Goal: Task Accomplishment & Management: Complete application form

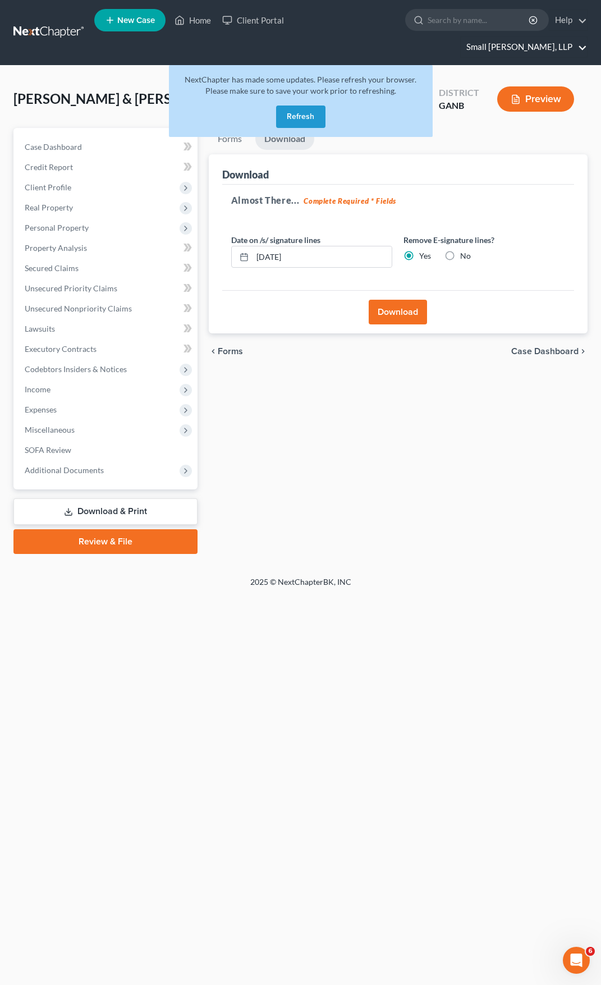
click at [525, 37] on link "Small Herrin, LLP" at bounding box center [524, 47] width 126 height 20
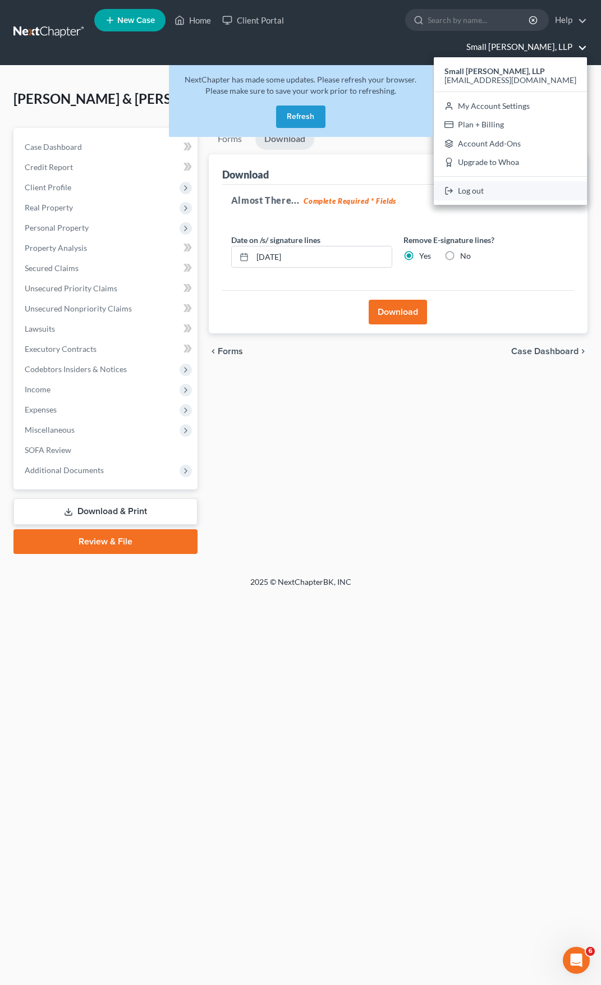
click at [506, 181] on link "Log out" at bounding box center [510, 190] width 153 height 19
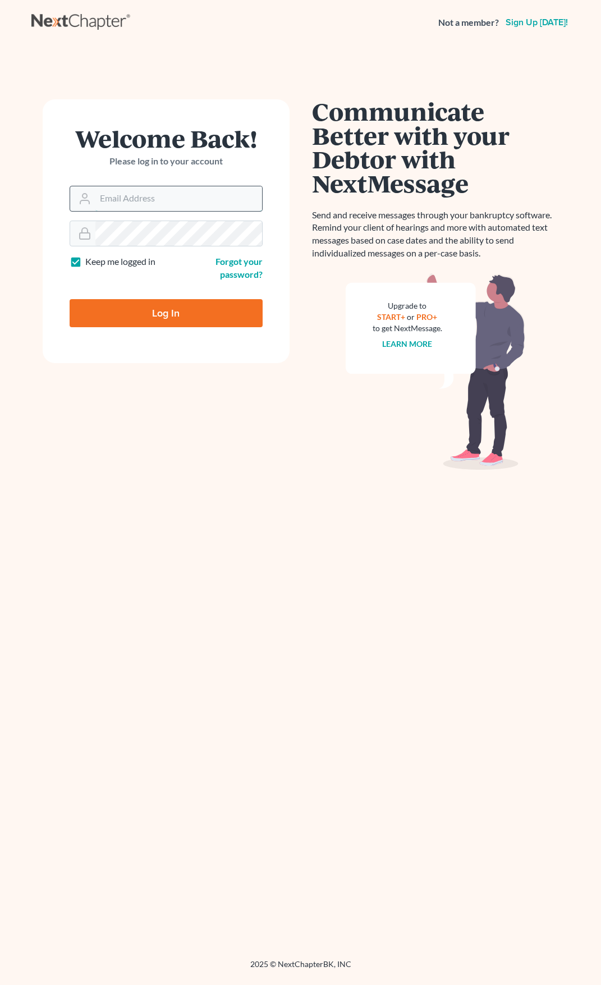
click at [138, 203] on input "Email Address" at bounding box center [178, 198] width 167 height 25
type input "[EMAIL_ADDRESS][DOMAIN_NAME]"
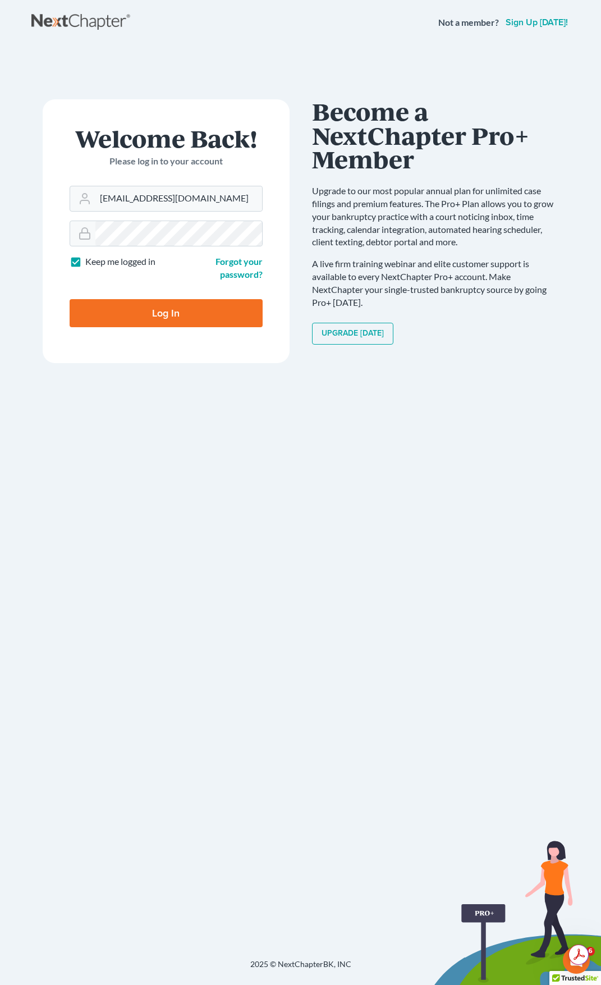
click at [170, 322] on input "Log In" at bounding box center [166, 313] width 193 height 28
type input "Thinking..."
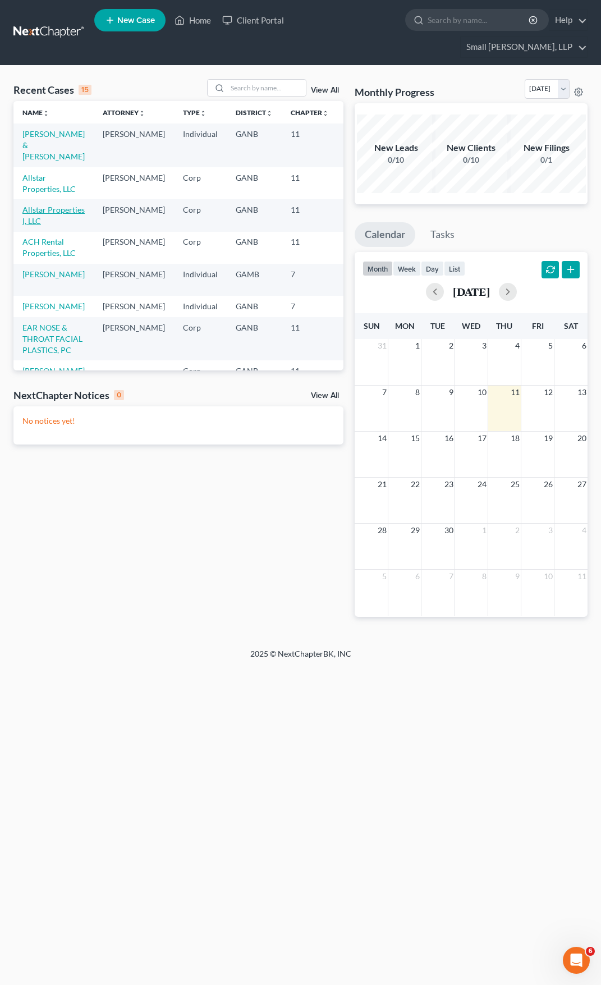
click at [37, 207] on link "Allstar Properties I, LLC" at bounding box center [53, 215] width 62 height 21
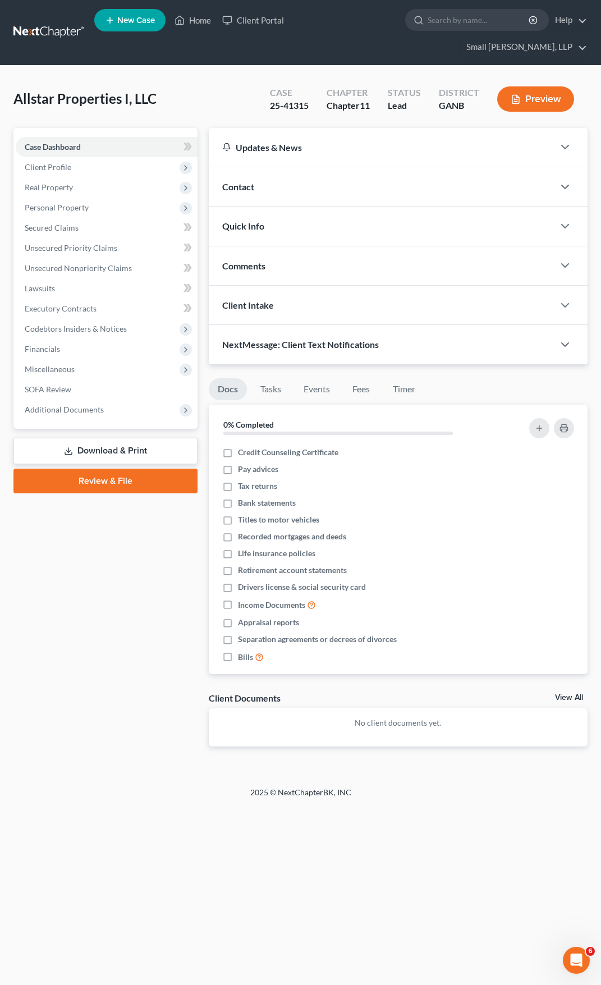
click at [97, 438] on link "Download & Print" at bounding box center [105, 451] width 184 height 26
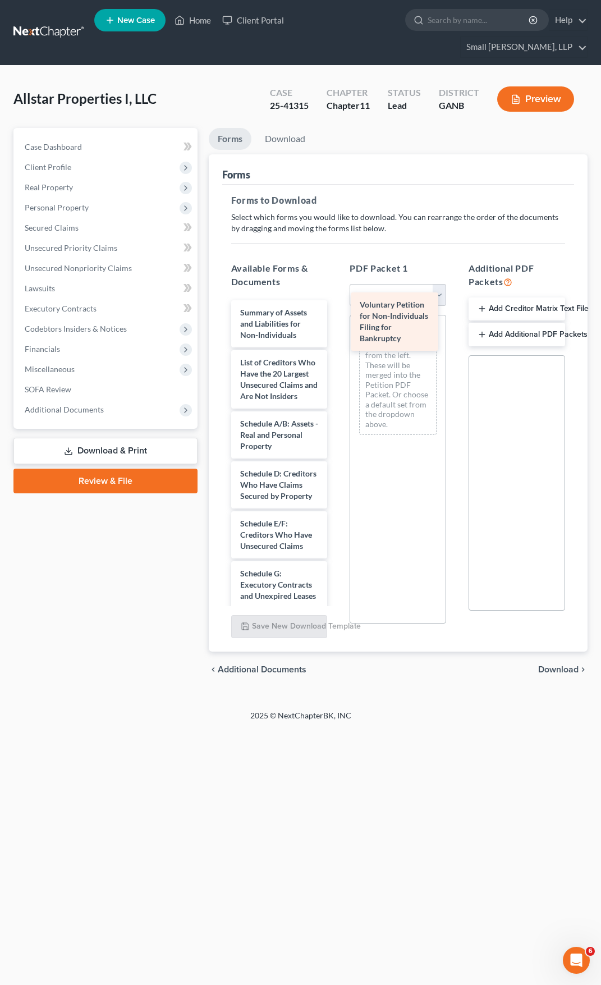
drag, startPoint x: 267, startPoint y: 311, endPoint x: 404, endPoint y: 321, distance: 137.3
click at [337, 321] on div "Voluntary Petition for Non-Individuals Filing for Bankruptcy Voluntary Petition…" at bounding box center [279, 606] width 114 height 613
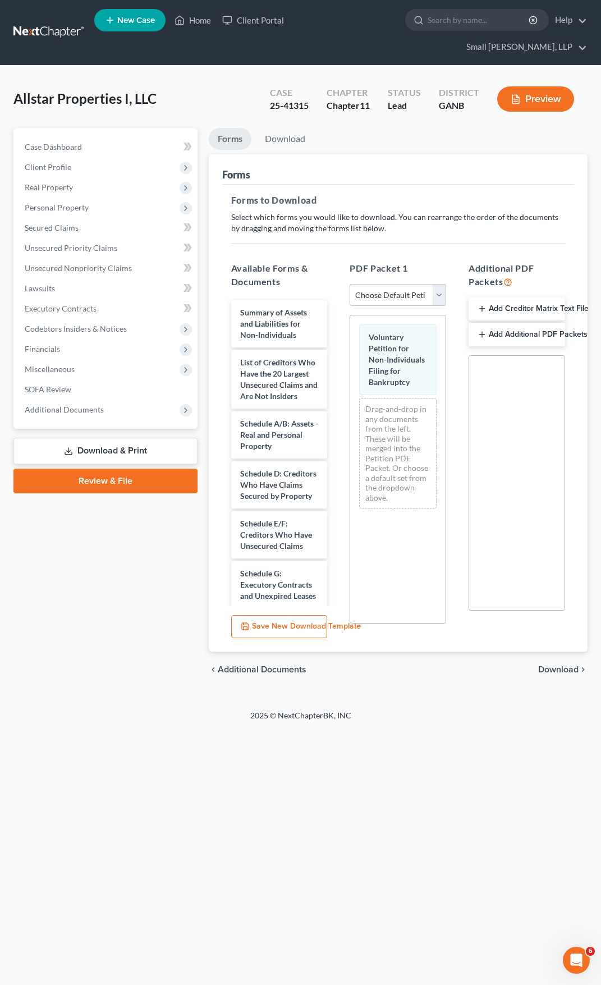
click at [554, 665] on span "Download" at bounding box center [558, 669] width 40 height 9
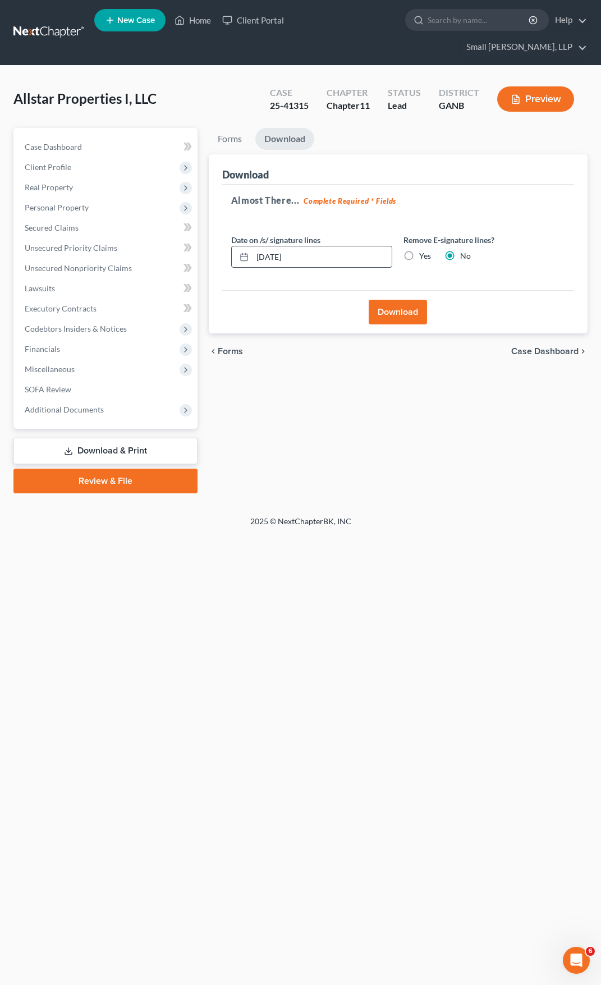
click at [277, 246] on input "09/11/2025" at bounding box center [323, 256] width 140 height 21
type input "0"
click at [267, 246] on input "09102025" at bounding box center [323, 256] width 140 height 21
click at [278, 246] on input "09/102025" at bounding box center [323, 256] width 140 height 21
type input "[DATE]"
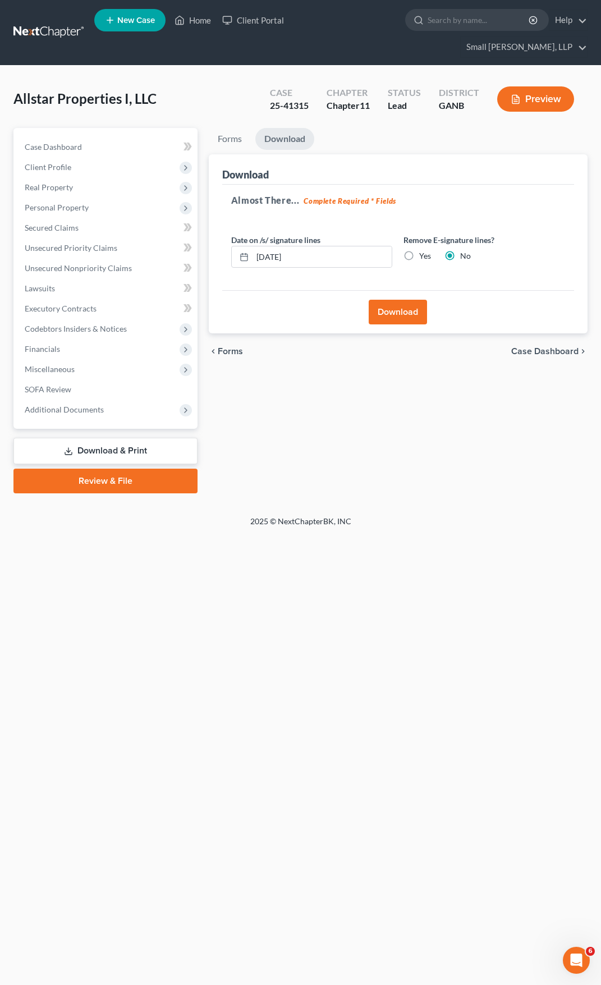
click at [416, 300] on button "Download" at bounding box center [398, 312] width 58 height 25
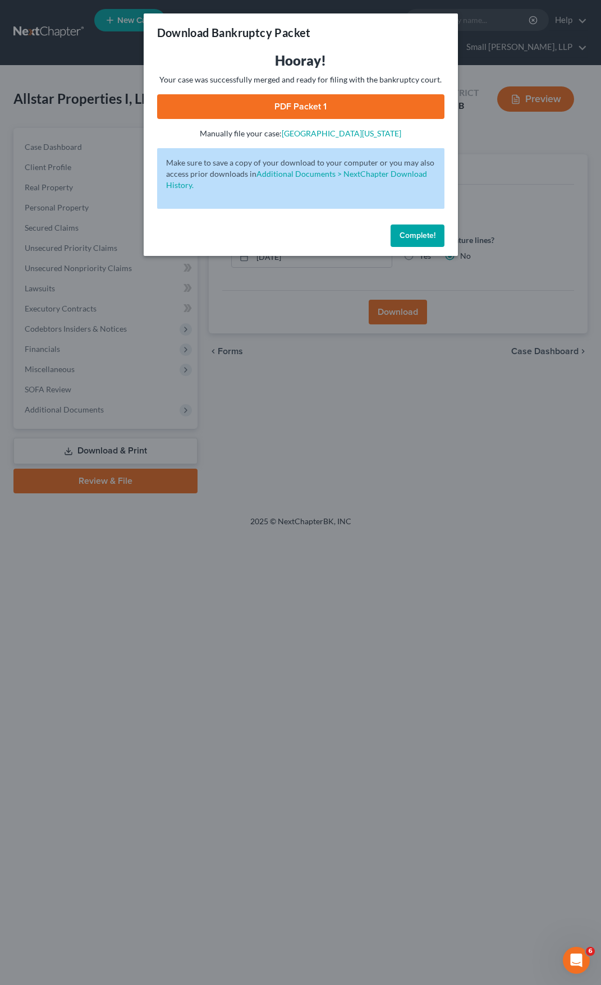
click at [304, 106] on link "PDF Packet 1" at bounding box center [300, 106] width 287 height 25
click at [421, 236] on span "Complete!" at bounding box center [418, 236] width 36 height 10
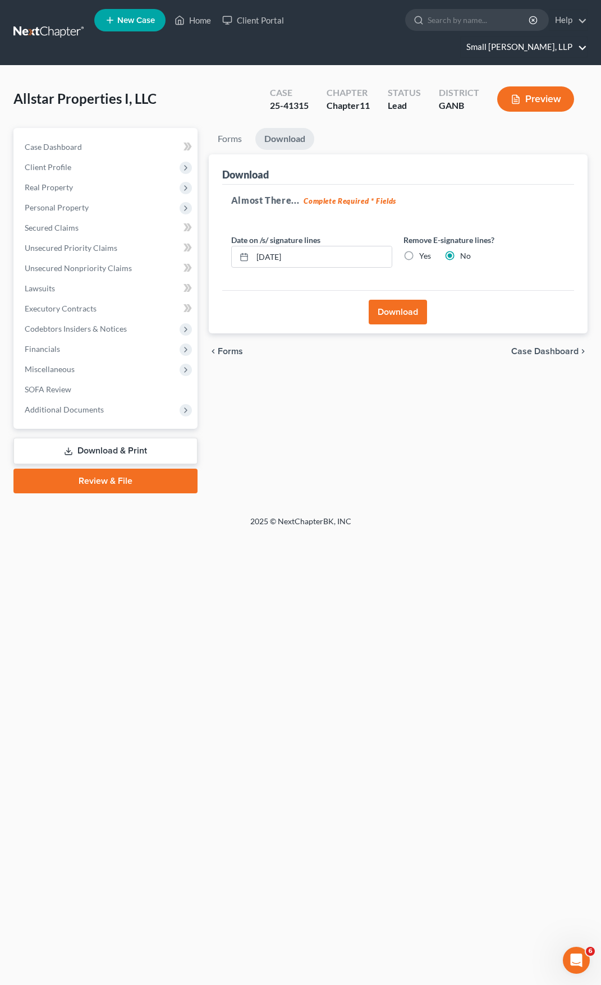
click at [559, 37] on link "Small Herrin, LLP" at bounding box center [524, 47] width 126 height 20
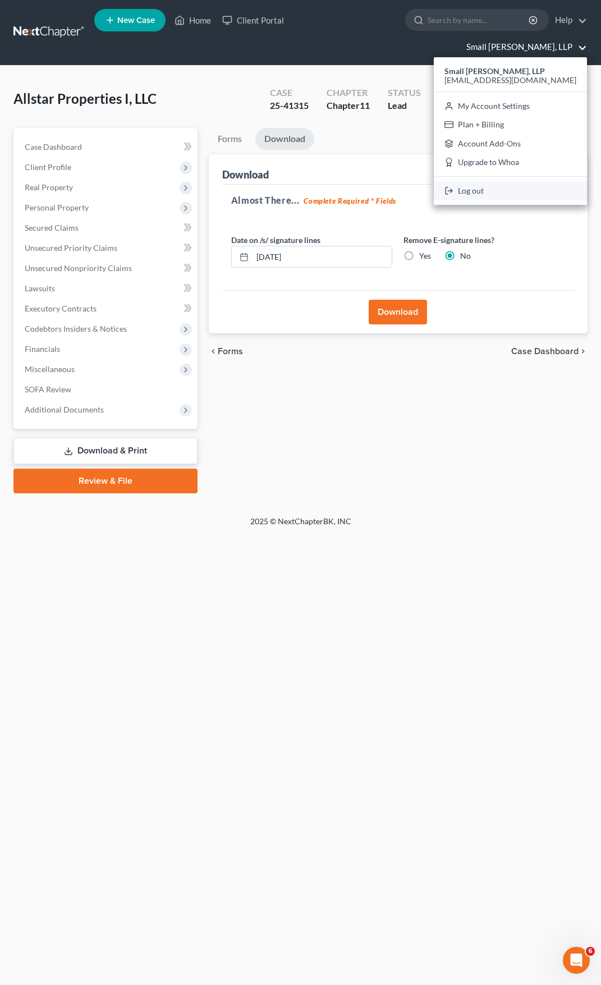
click at [508, 181] on link "Log out" at bounding box center [510, 190] width 153 height 19
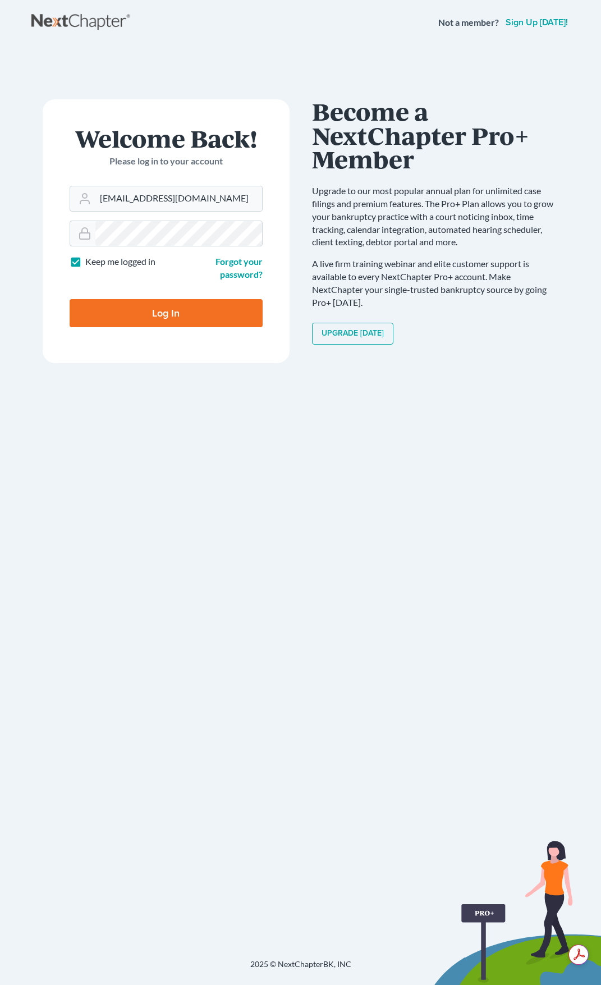
click at [170, 307] on input "Log In" at bounding box center [166, 313] width 193 height 28
type input "Thinking..."
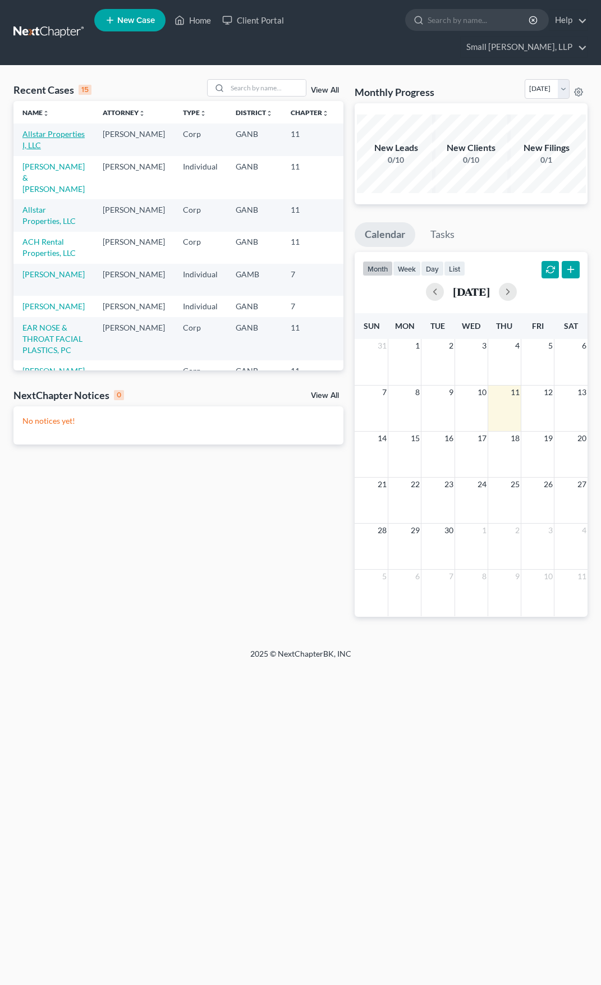
click at [48, 129] on link "Allstar Properties I, LLC" at bounding box center [53, 139] width 62 height 21
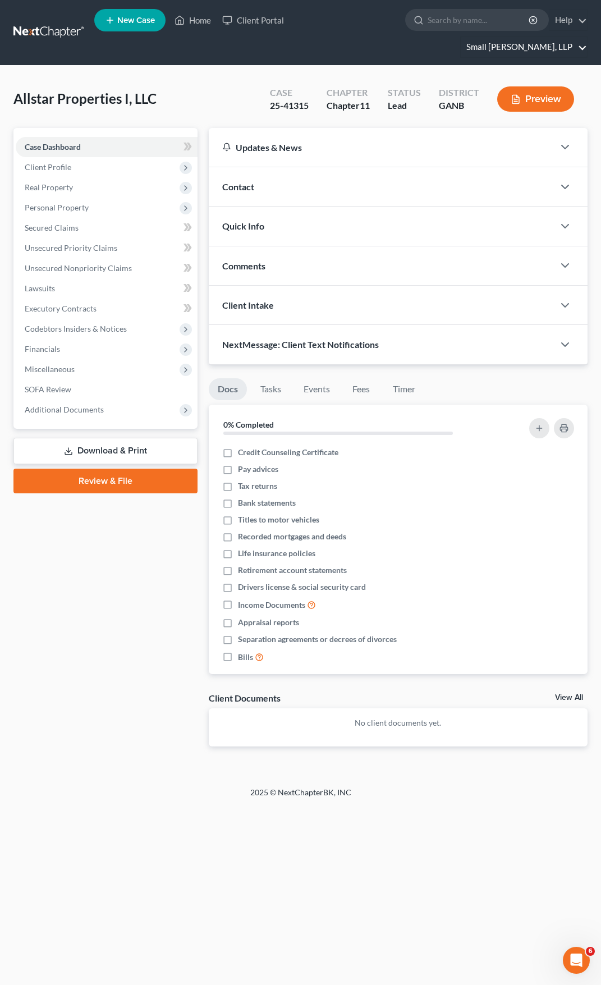
click at [529, 37] on link "Small [PERSON_NAME], LLP" at bounding box center [524, 47] width 126 height 20
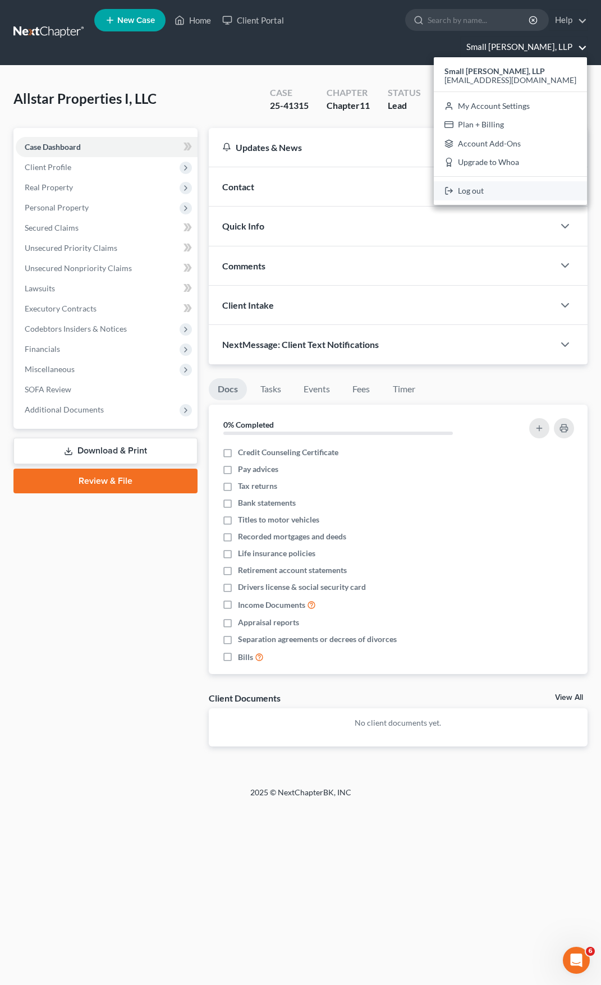
click at [504, 181] on link "Log out" at bounding box center [510, 190] width 153 height 19
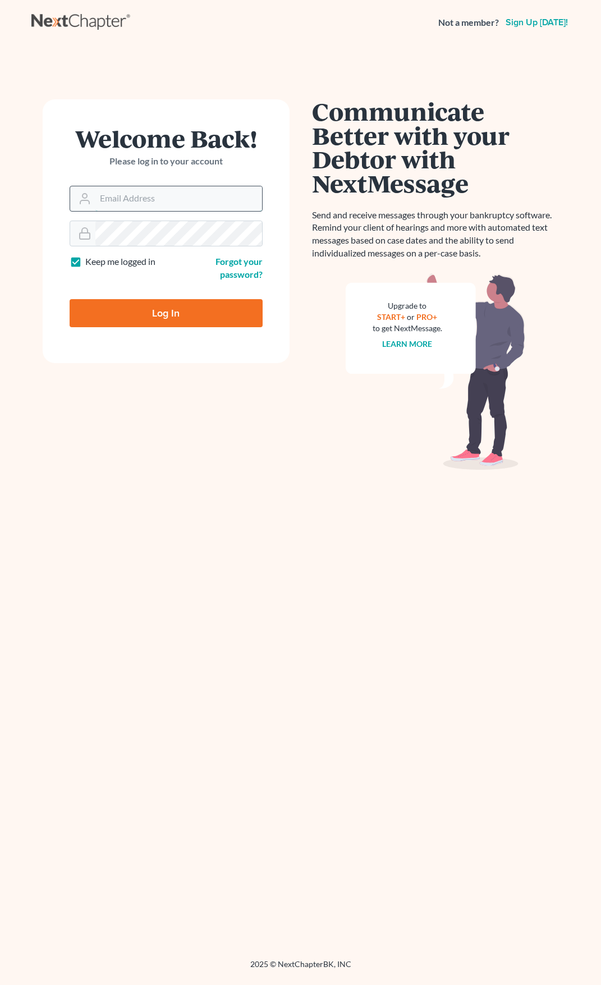
click at [145, 200] on input "Email Address" at bounding box center [178, 198] width 167 height 25
type input "[EMAIL_ADDRESS][DOMAIN_NAME]"
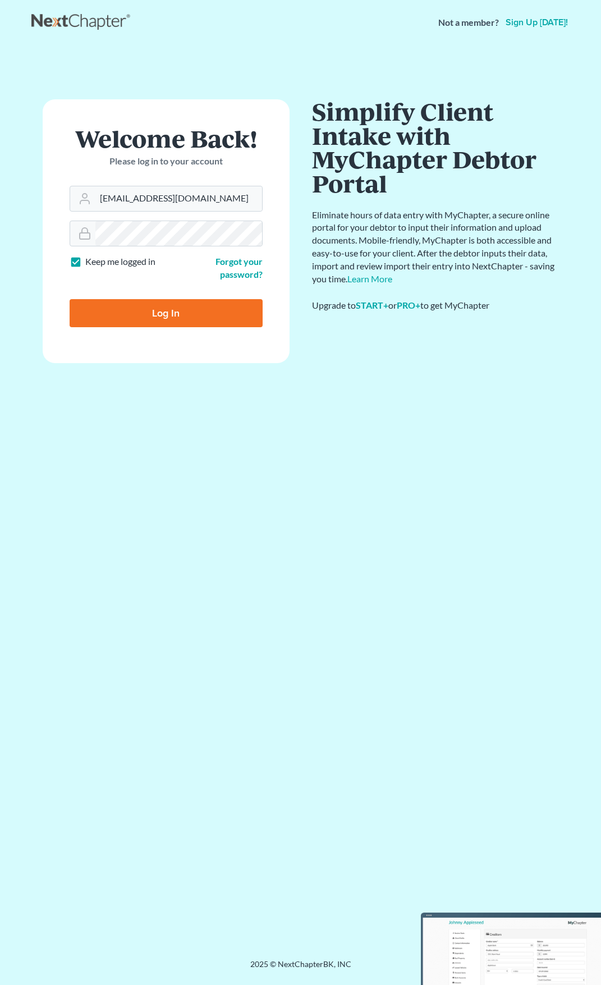
click at [179, 309] on input "Log In" at bounding box center [166, 313] width 193 height 28
type input "Thinking..."
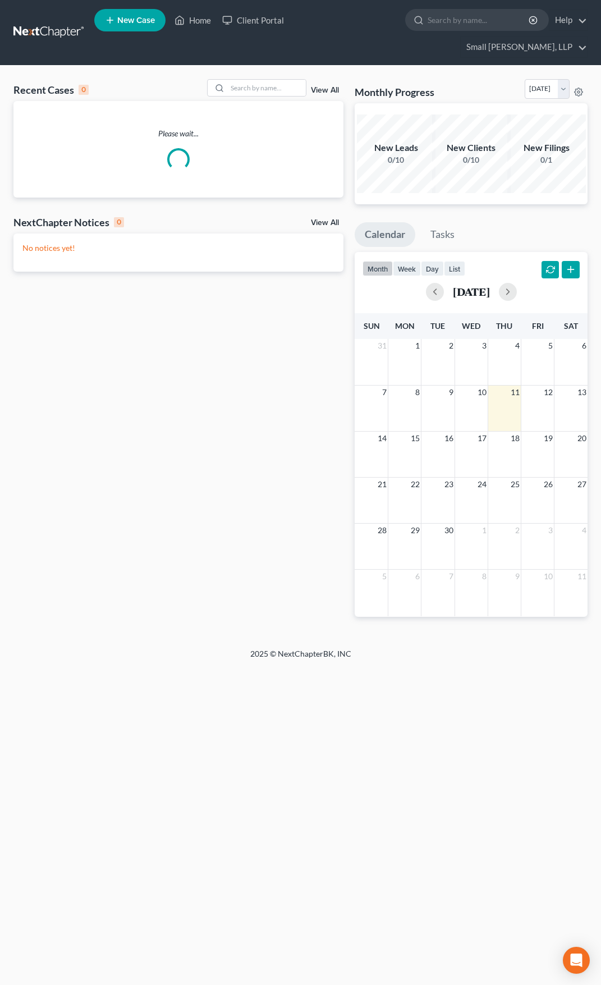
click at [35, 22] on link at bounding box center [49, 32] width 72 height 20
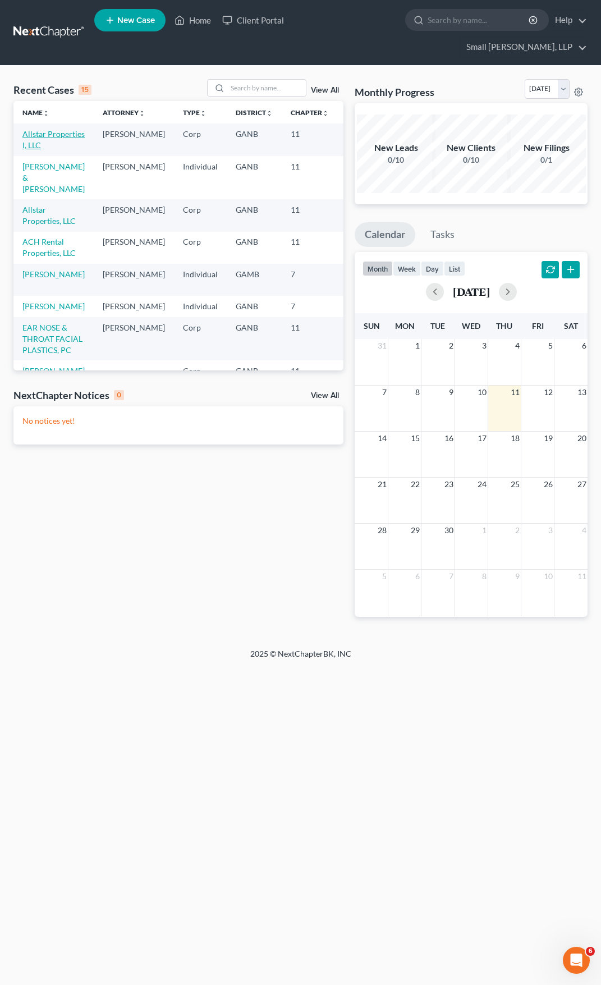
click at [48, 129] on link "Allstar Properties I, LLC" at bounding box center [53, 139] width 62 height 21
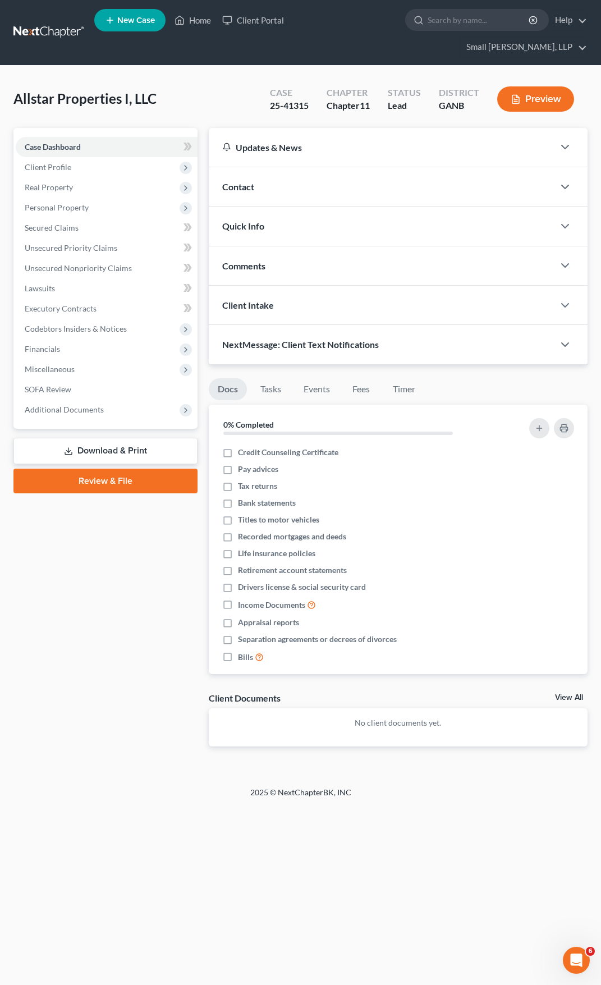
click at [118, 438] on link "Download & Print" at bounding box center [105, 451] width 184 height 26
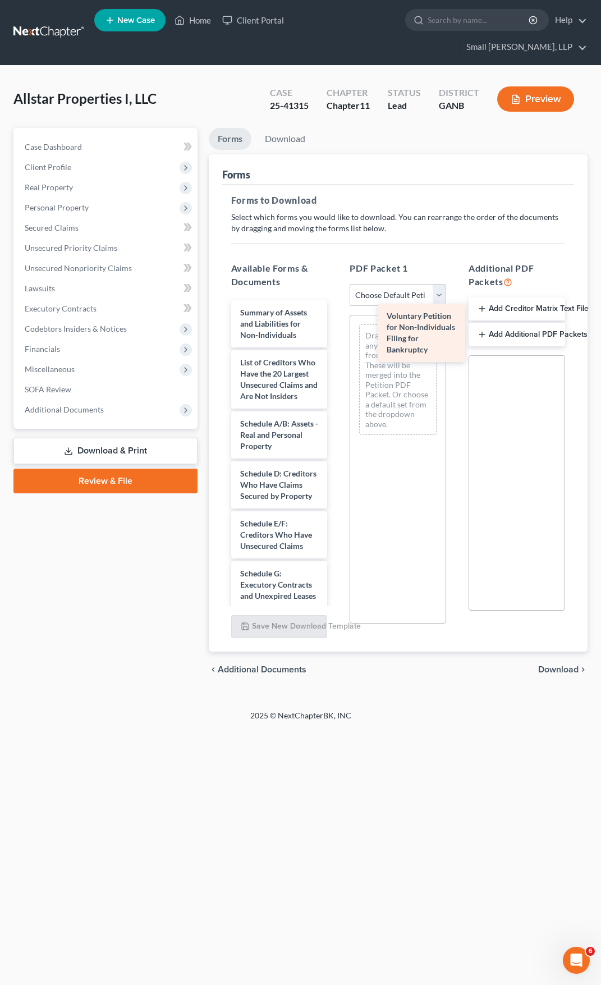
drag, startPoint x: 265, startPoint y: 314, endPoint x: 416, endPoint y: 329, distance: 151.7
click at [337, 331] on div "Voluntary Petition for Non-Individuals Filing for Bankruptcy Voluntary Petition…" at bounding box center [279, 606] width 114 height 613
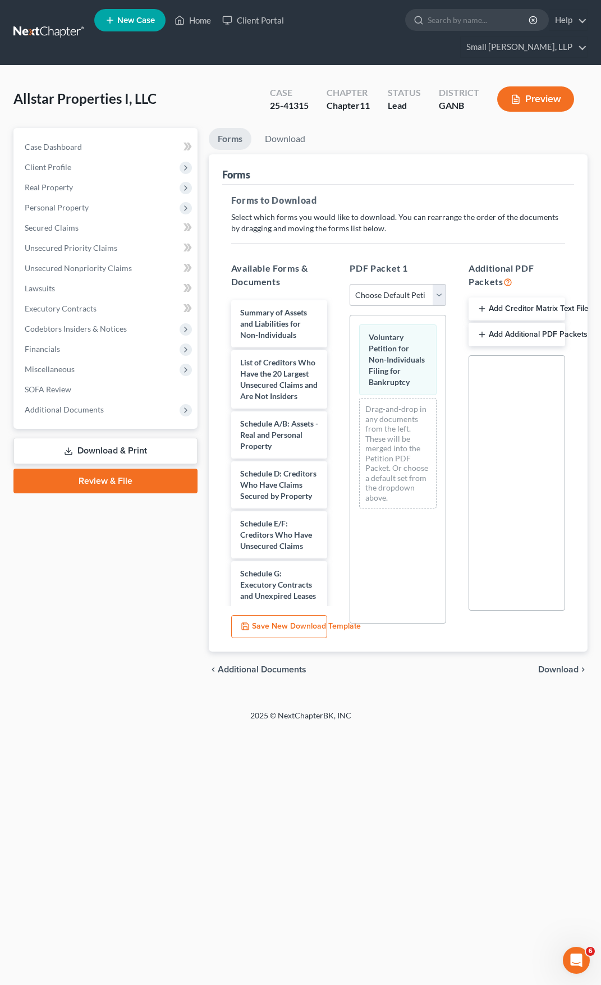
drag, startPoint x: 435, startPoint y: 274, endPoint x: 438, endPoint y: 310, distance: 36.6
click at [438, 310] on div "PDF Packet 1 Choose Default Petition PDF Packet Complete Bankruptcy Petition (a…" at bounding box center [397, 446] width 119 height 386
select select "2"
click at [350, 284] on select "Choose Default Petition PDF Packet Complete Bankruptcy Petition (all forms and …" at bounding box center [398, 295] width 97 height 22
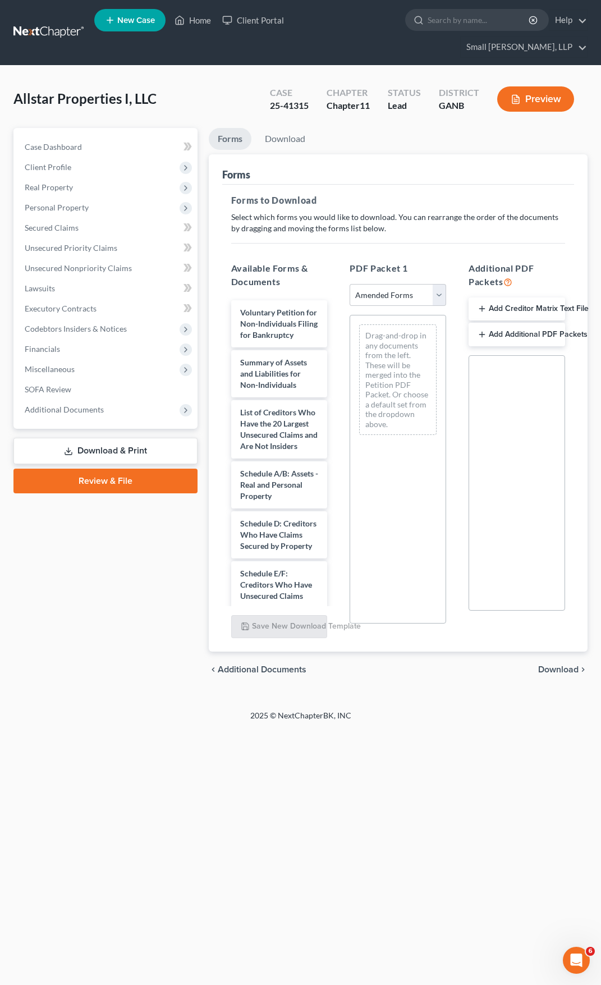
click at [545, 665] on span "Download" at bounding box center [558, 669] width 40 height 9
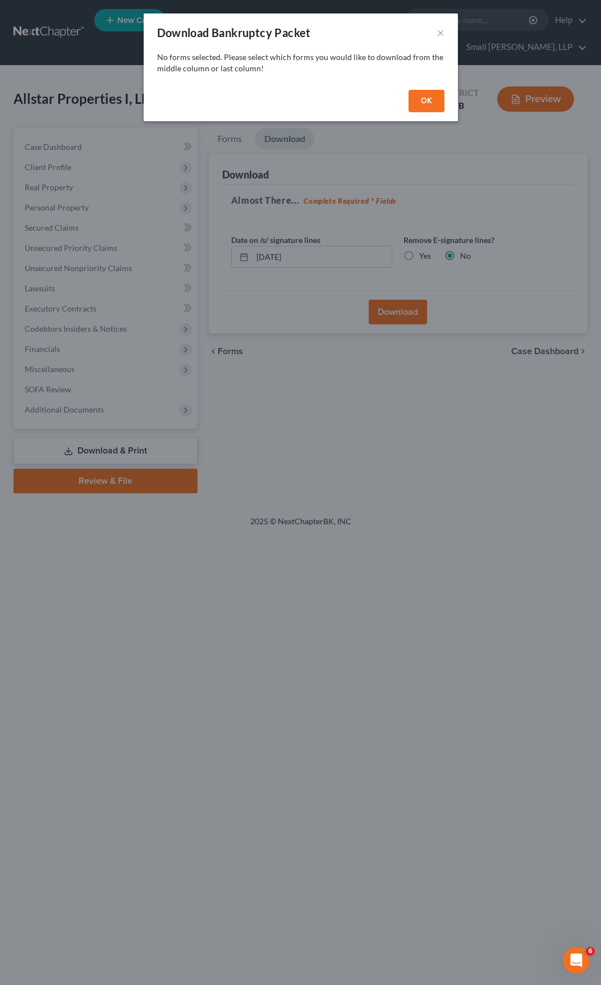
click at [416, 102] on button "OK" at bounding box center [427, 101] width 36 height 22
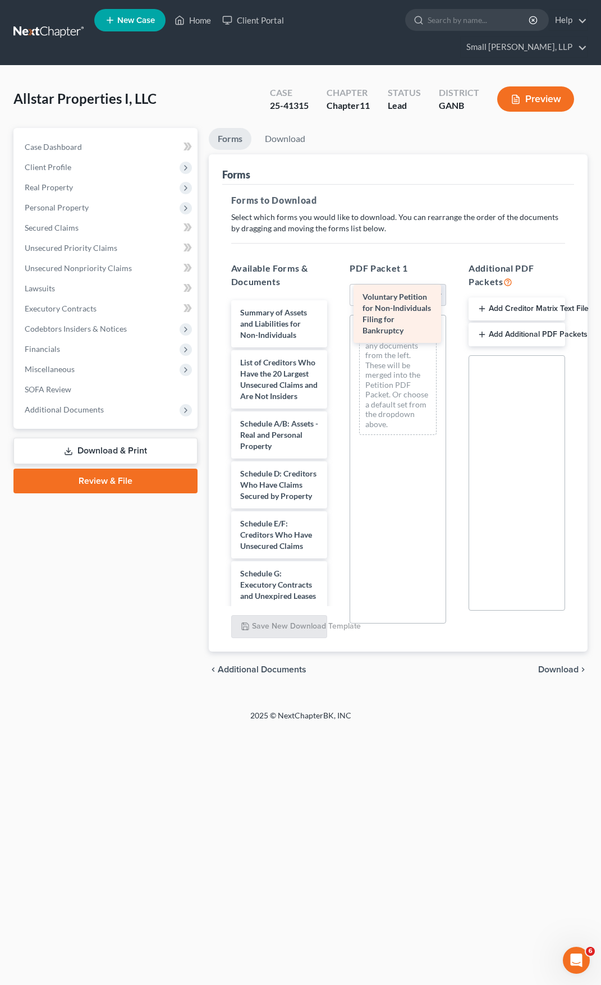
drag, startPoint x: 273, startPoint y: 299, endPoint x: 395, endPoint y: 303, distance: 122.4
click at [337, 303] on div "Voluntary Petition for Non-Individuals Filing for Bankruptcy Voluntary Petition…" at bounding box center [279, 606] width 114 height 613
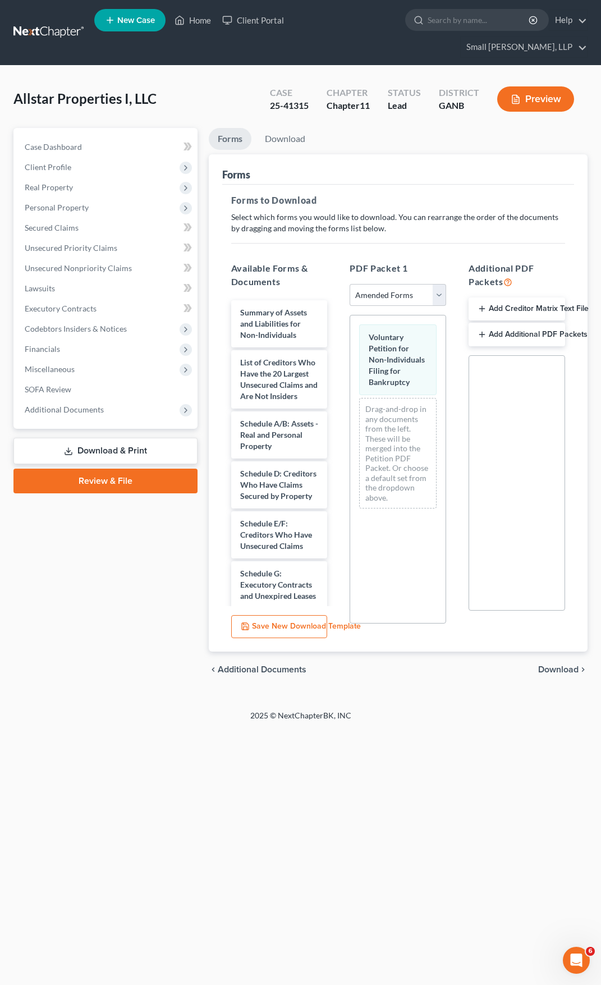
click at [553, 665] on span "Download" at bounding box center [558, 669] width 40 height 9
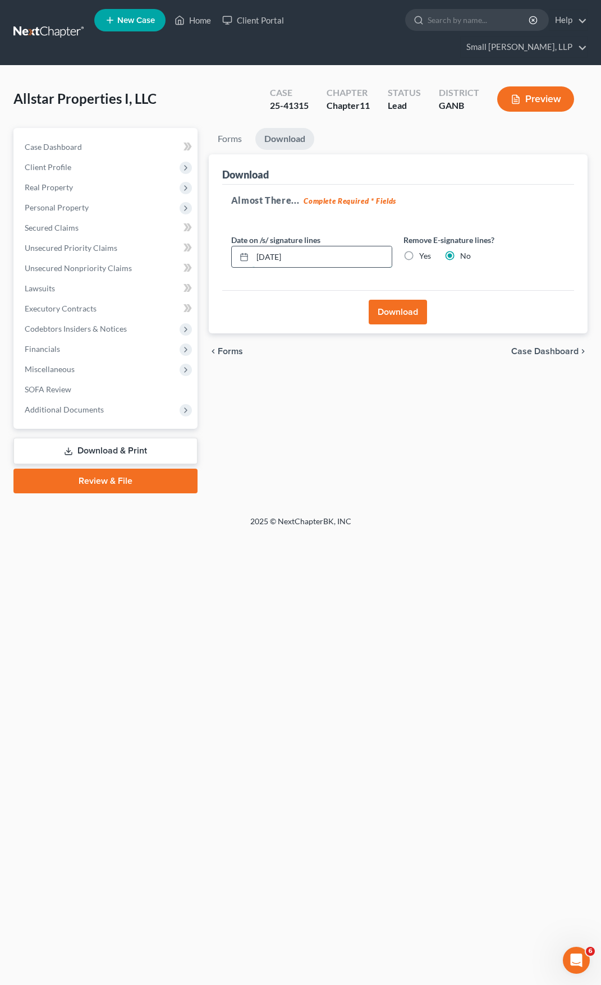
click at [278, 246] on input "09/11/2025" at bounding box center [323, 256] width 140 height 21
type input "0"
type input "09/10/2025"
click at [410, 300] on button "Download" at bounding box center [398, 312] width 58 height 25
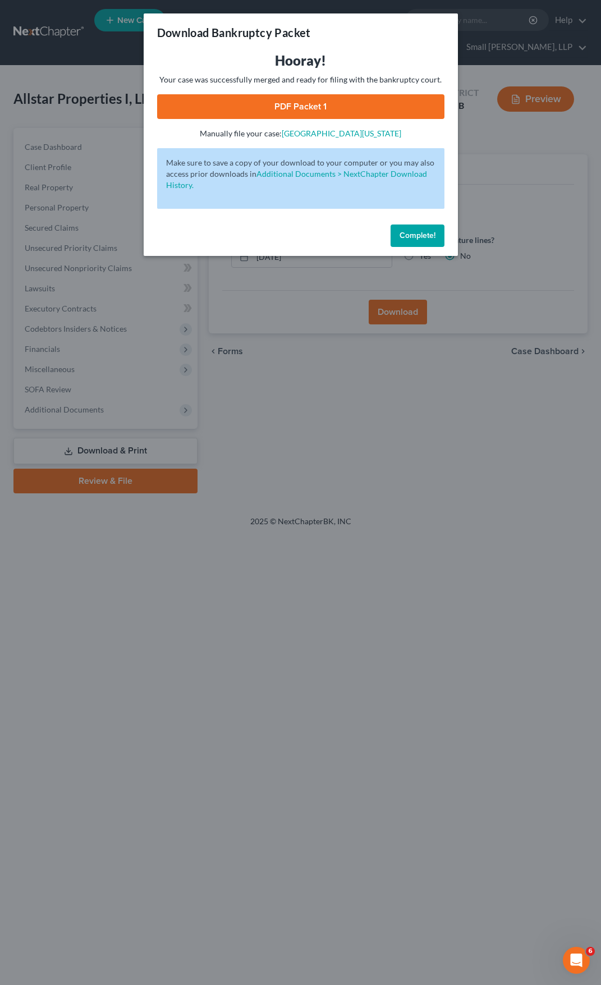
click at [312, 108] on link "PDF Packet 1" at bounding box center [300, 106] width 287 height 25
click at [406, 235] on span "Complete!" at bounding box center [418, 236] width 36 height 10
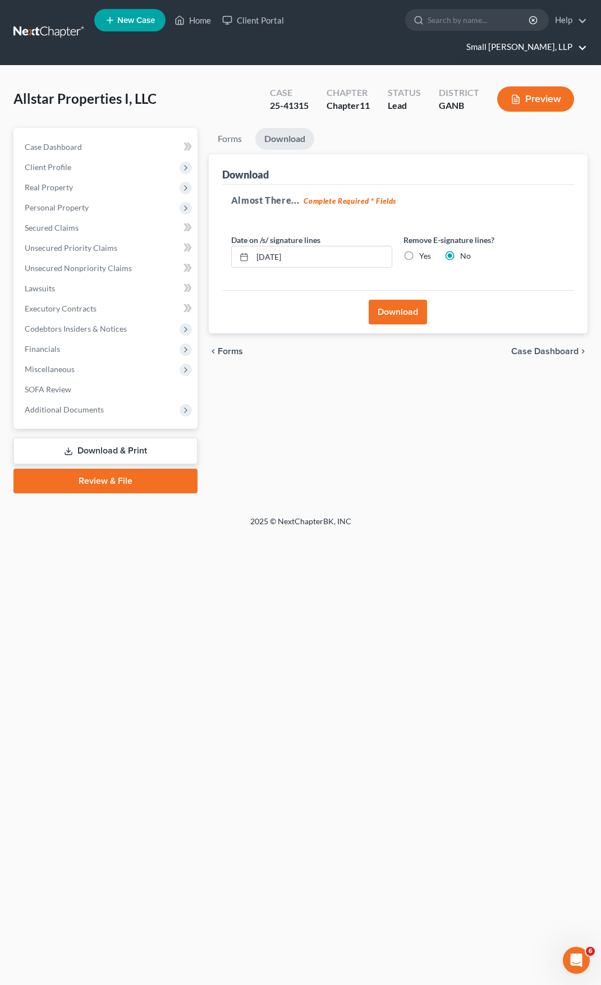
click at [561, 37] on link "Small Herrin, LLP" at bounding box center [524, 47] width 126 height 20
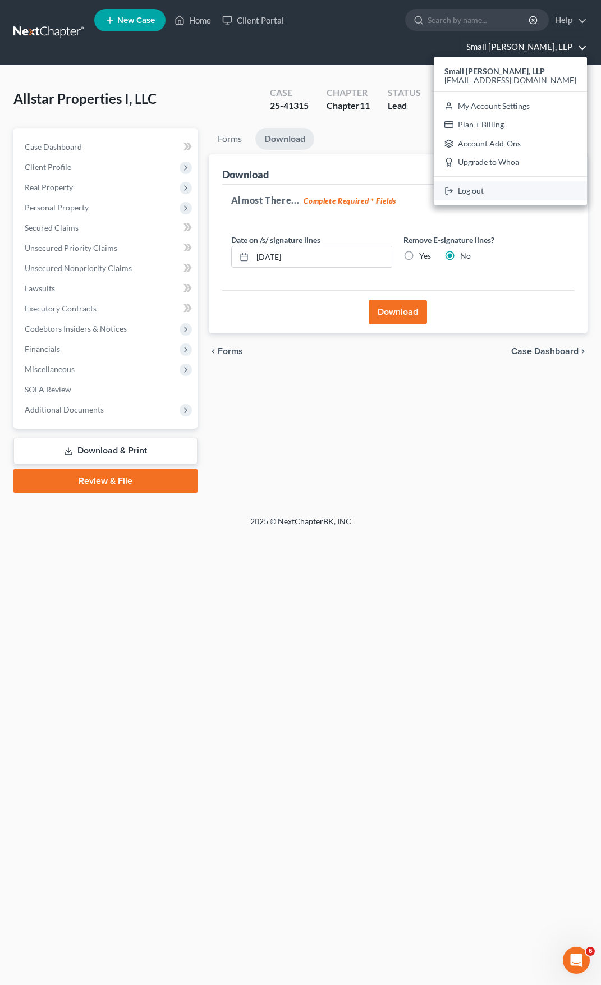
click at [515, 181] on link "Log out" at bounding box center [510, 190] width 153 height 19
